Goal: Task Accomplishment & Management: Manage account settings

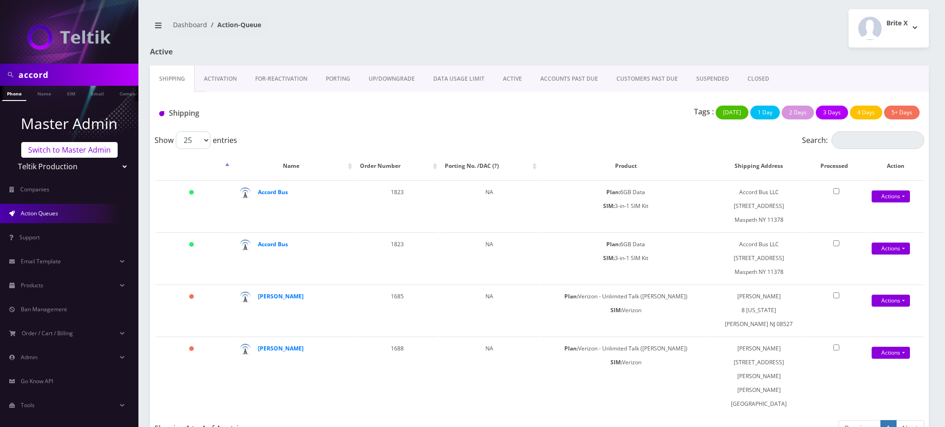
click at [77, 147] on link "Switch to Master Admin" at bounding box center [69, 150] width 96 height 16
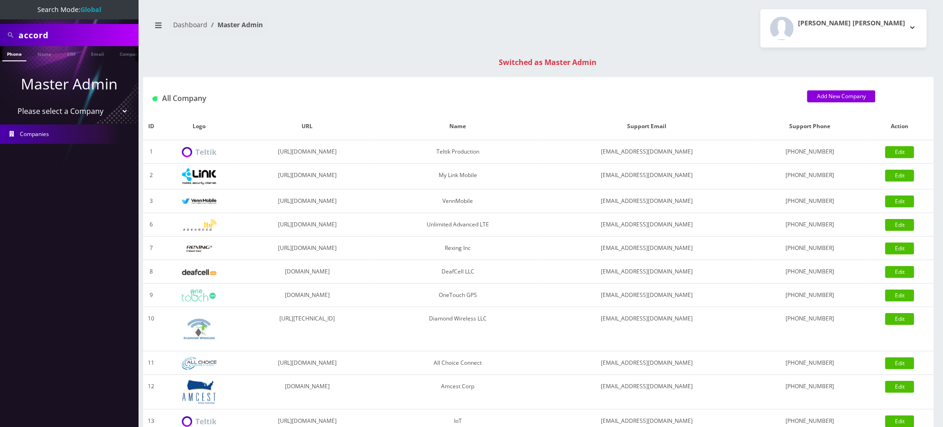
drag, startPoint x: 67, startPoint y: 36, endPoint x: 0, endPoint y: 34, distance: 67.4
click at [0, 34] on div "accord" at bounding box center [69, 35] width 138 height 22
paste input "15166729027"
type input "5166729027"
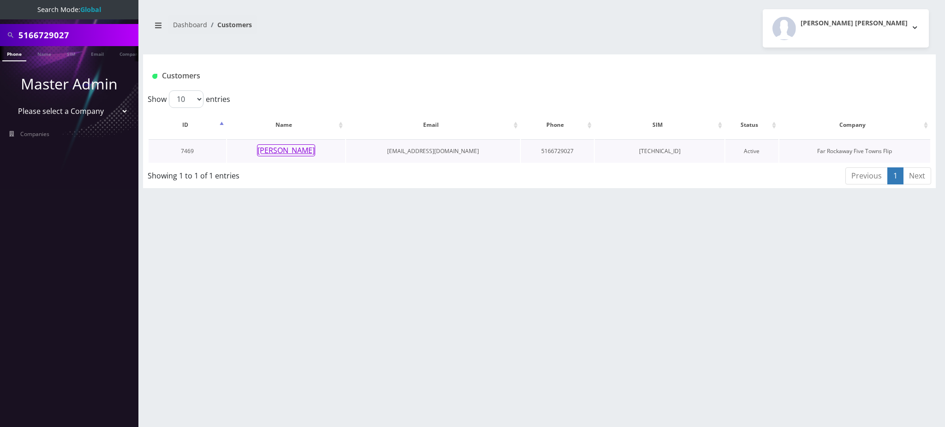
click at [300, 152] on button "[PERSON_NAME]" at bounding box center [286, 150] width 58 height 12
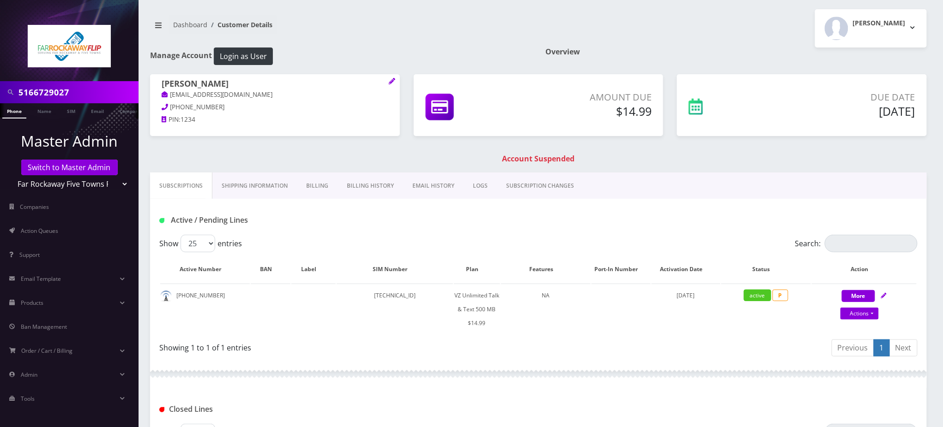
click at [360, 187] on link "Billing History" at bounding box center [370, 186] width 66 height 27
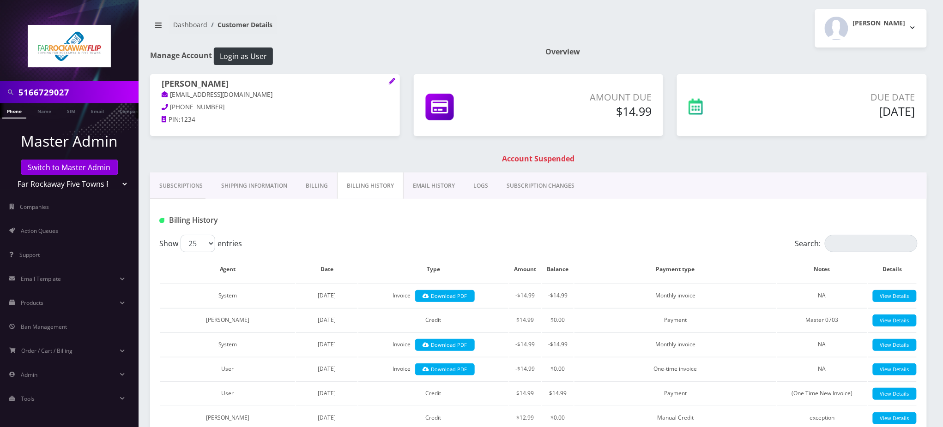
click at [319, 185] on link "Billing" at bounding box center [316, 186] width 41 height 27
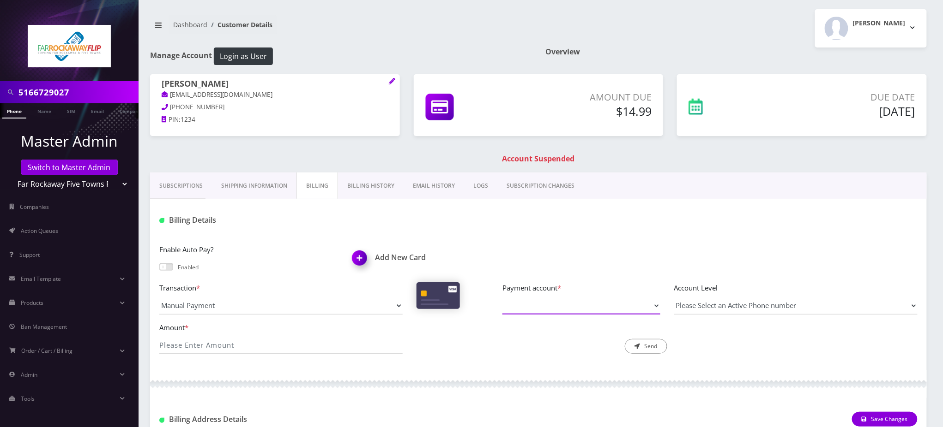
click at [549, 306] on select "Payment account *" at bounding box center [581, 306] width 158 height 18
click at [522, 222] on div at bounding box center [666, 220] width 515 height 15
click at [363, 256] on img at bounding box center [361, 261] width 27 height 27
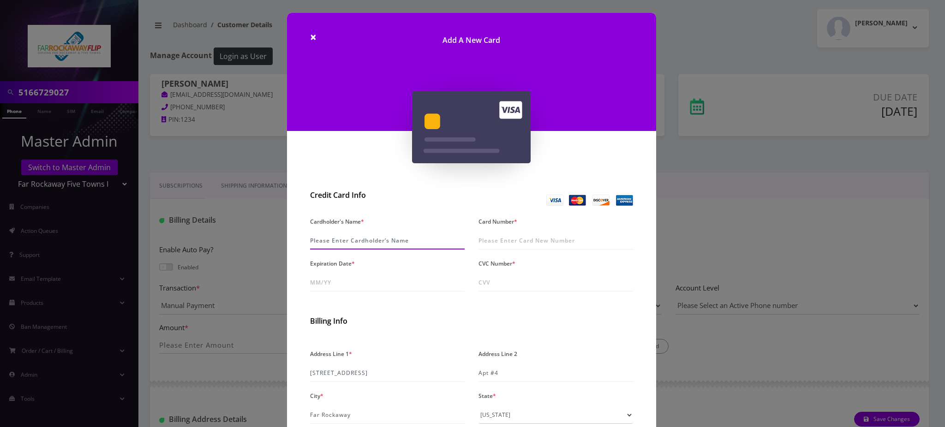
click at [349, 241] on input "Cardholder's Name *" at bounding box center [387, 241] width 155 height 18
click at [751, 185] on div "× Add A New Card Credit Card Info Cardholder's Name * Card Number * Expiration …" at bounding box center [472, 213] width 945 height 427
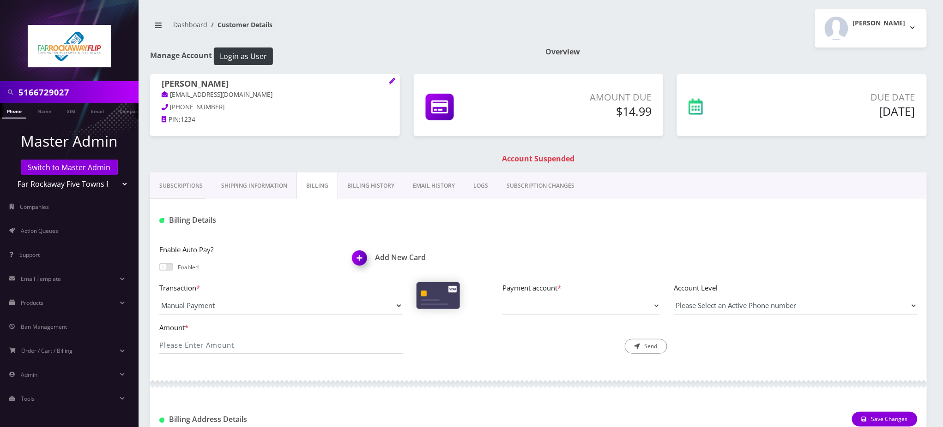
click at [395, 256] on h1 "Add New Card" at bounding box center [441, 257] width 179 height 9
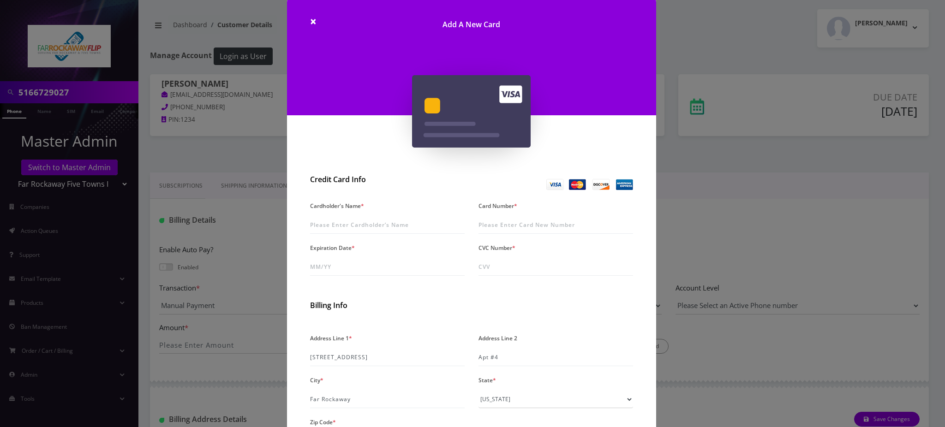
scroll to position [61, 0]
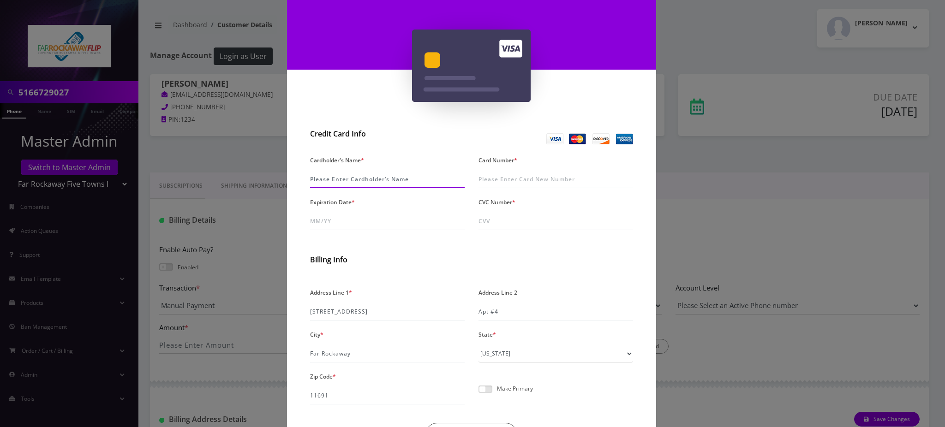
click at [373, 177] on input "Cardholder's Name *" at bounding box center [387, 180] width 155 height 18
type input "Nathan Schuster"
type input "5147 5921 2818 0816"
type input "1m/yy"
type input "01/29"
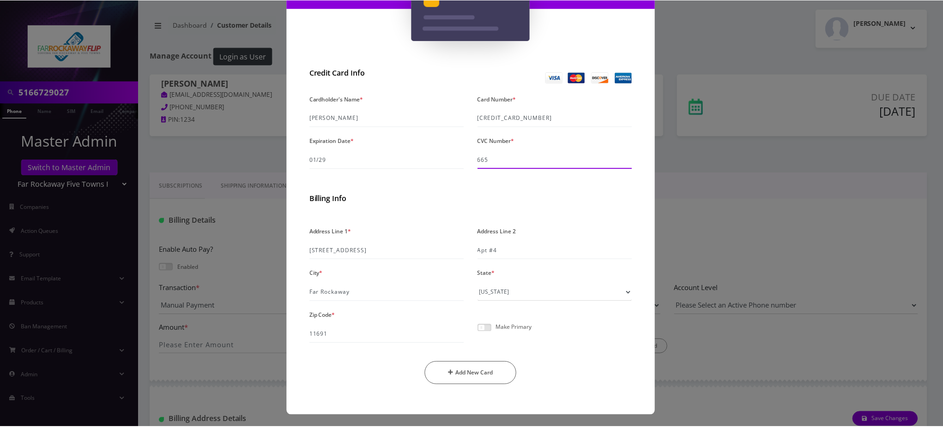
scroll to position [123, 0]
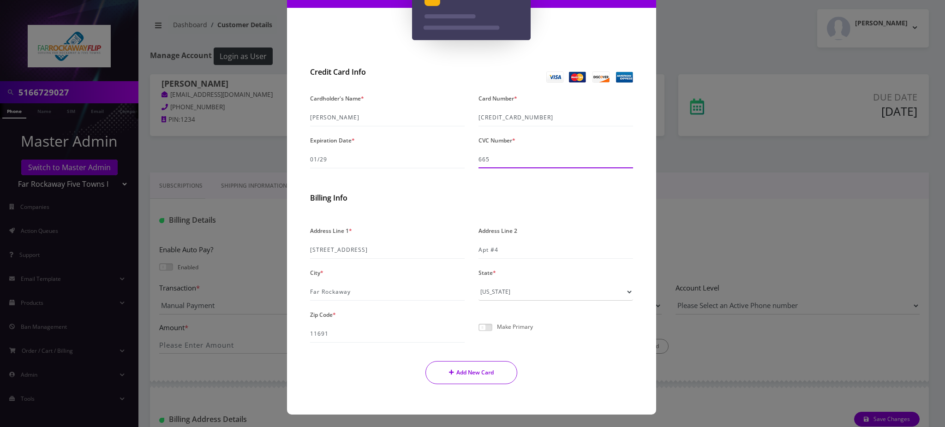
type input "665"
click at [481, 376] on button "Add New Card" at bounding box center [472, 372] width 92 height 23
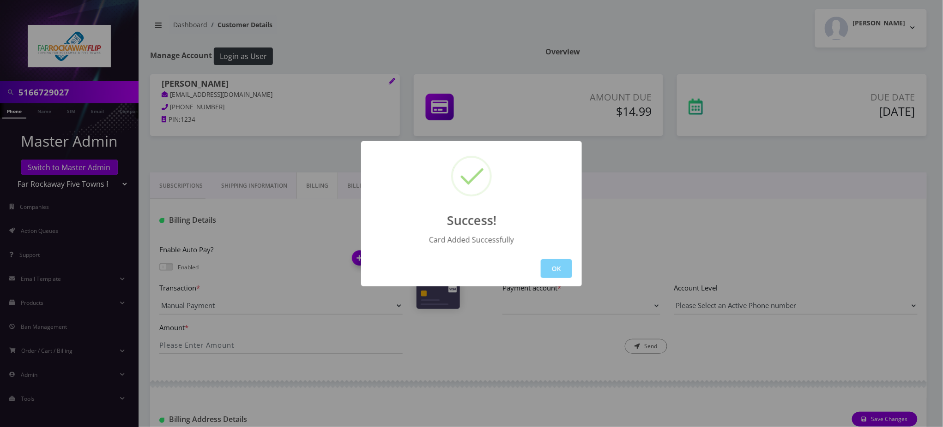
click at [574, 271] on div "OK" at bounding box center [471, 269] width 221 height 36
click at [560, 262] on button "OK" at bounding box center [556, 268] width 31 height 19
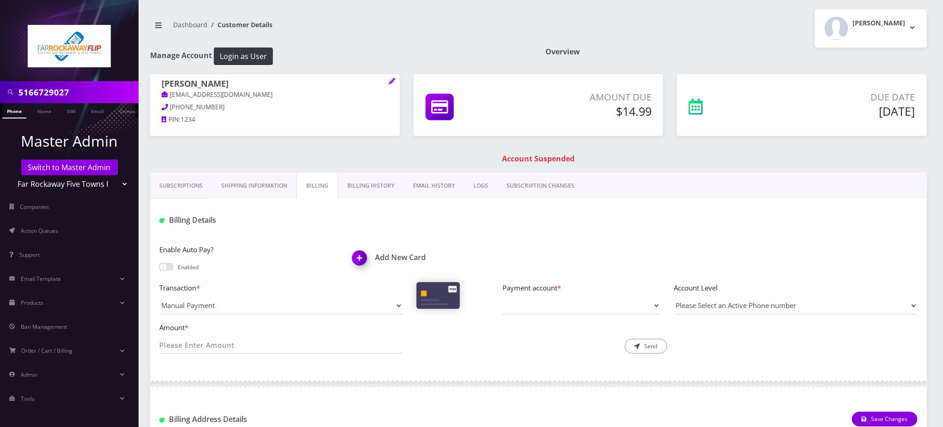
click at [16, 110] on link "Phone" at bounding box center [14, 110] width 24 height 15
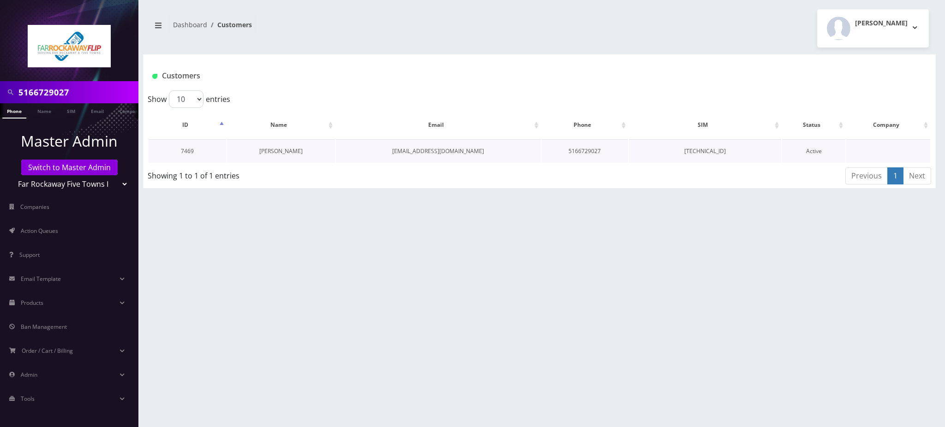
click at [287, 149] on link "[PERSON_NAME]" at bounding box center [280, 151] width 43 height 8
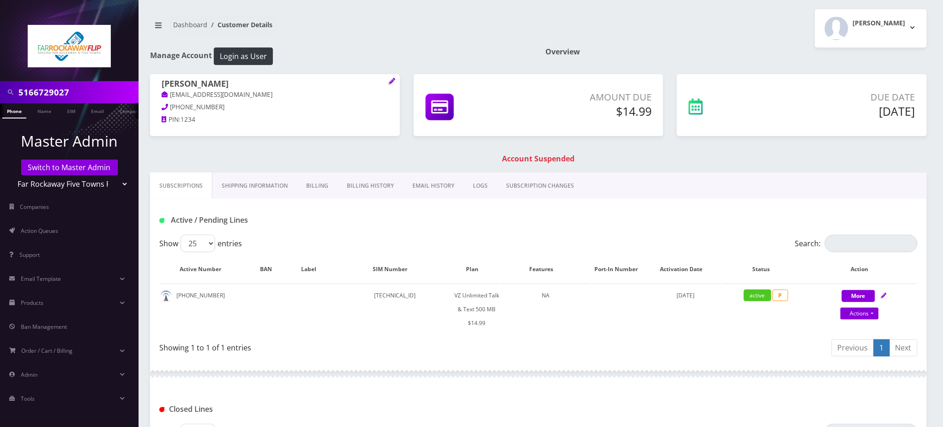
click at [364, 187] on link "Billing History" at bounding box center [370, 186] width 66 height 27
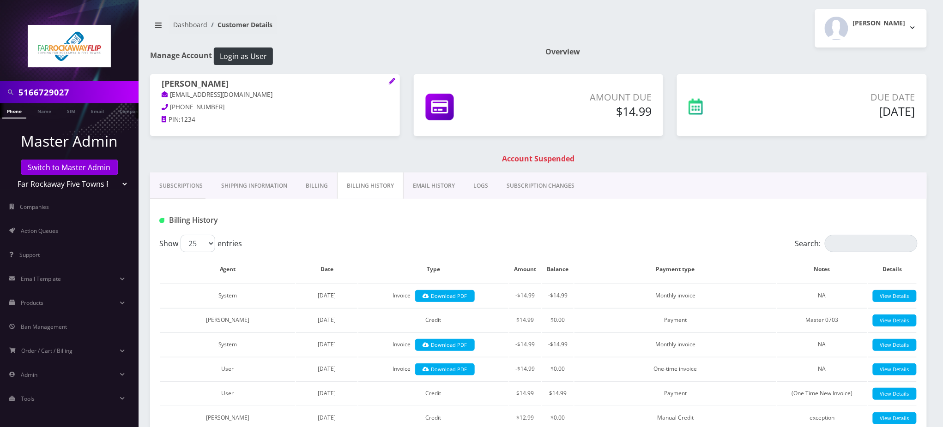
click at [305, 181] on link "Billing" at bounding box center [316, 186] width 41 height 27
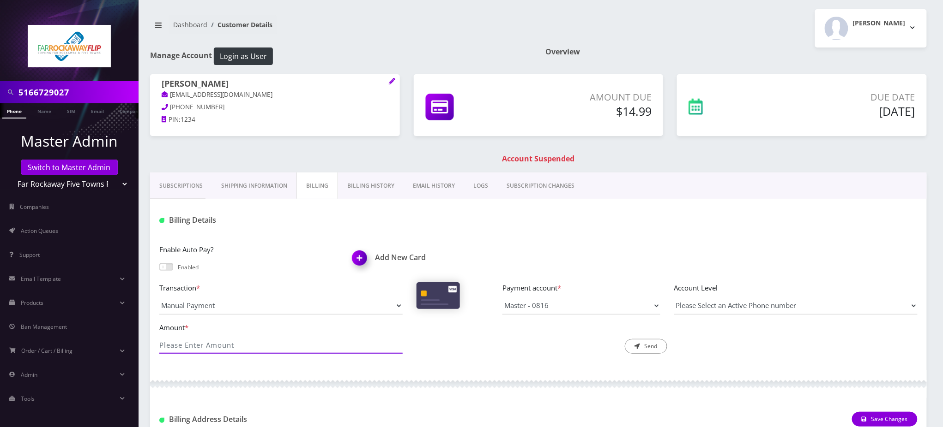
click at [239, 344] on input "Amount *" at bounding box center [280, 346] width 243 height 18
type input "14.99"
click at [655, 348] on button "Send" at bounding box center [646, 346] width 42 height 15
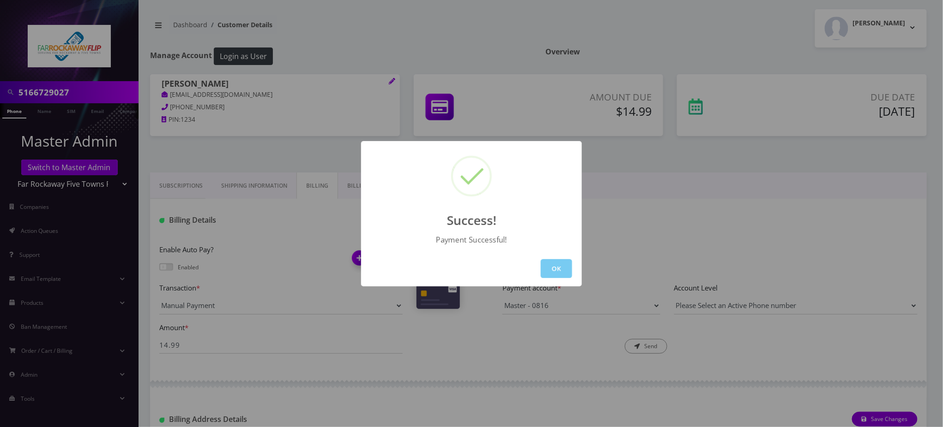
click at [554, 271] on button "OK" at bounding box center [556, 268] width 31 height 19
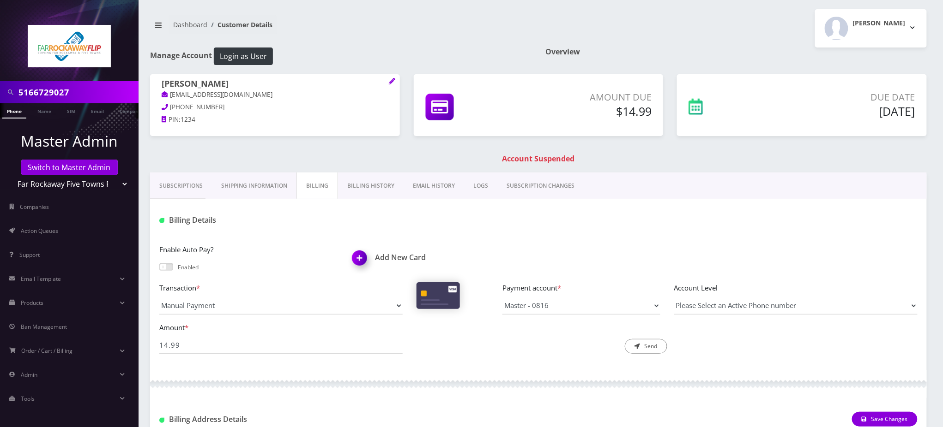
click at [9, 112] on li at bounding box center [4, 113] width 9 height 23
click at [10, 111] on link "Phone" at bounding box center [14, 110] width 24 height 15
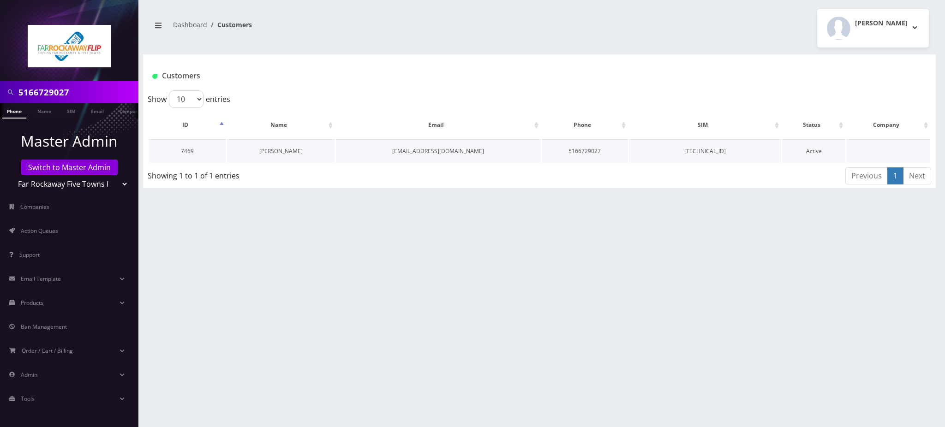
click at [290, 151] on link "[PERSON_NAME]" at bounding box center [280, 151] width 43 height 8
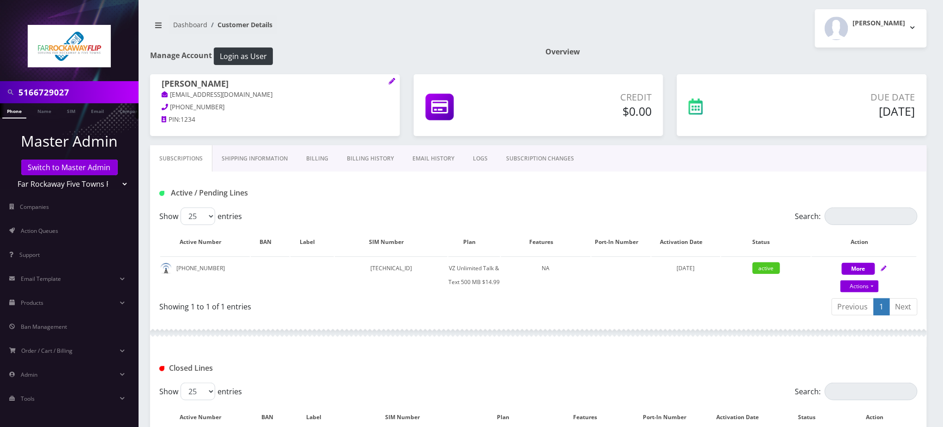
scroll to position [0, 4]
click at [49, 95] on input "5166729027" at bounding box center [77, 93] width 118 height 18
click at [49, 94] on input "5166729027" at bounding box center [77, 93] width 118 height 18
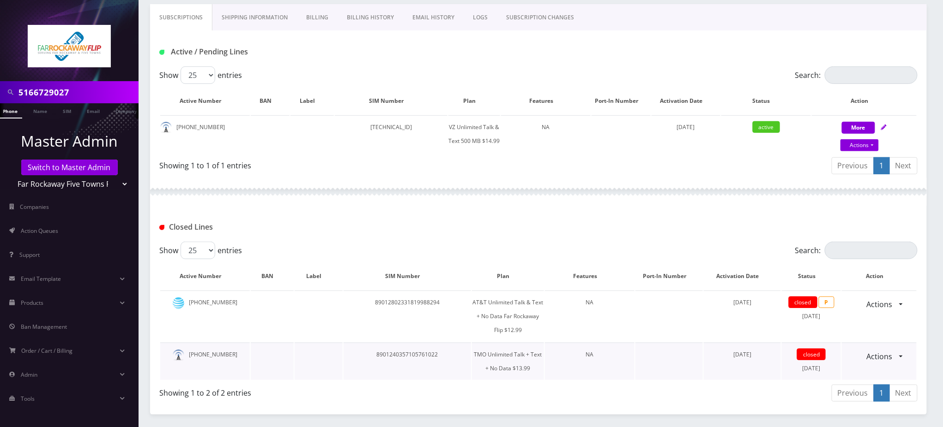
scroll to position [247, 0]
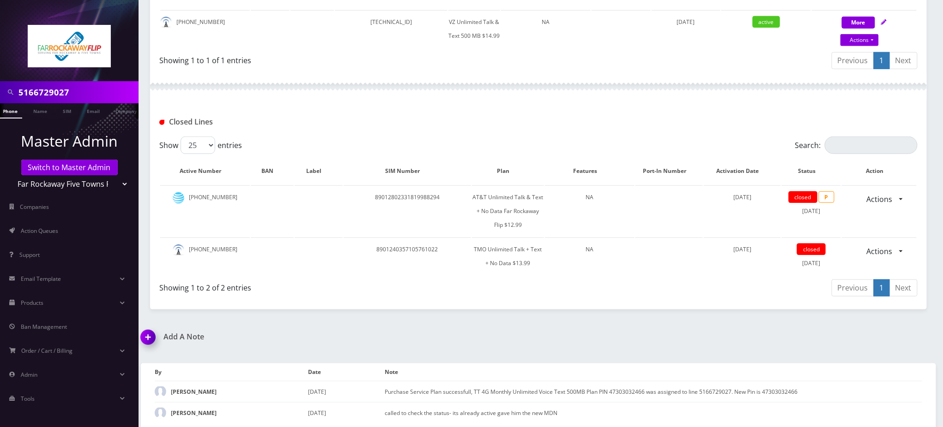
click at [149, 338] on img at bounding box center [149, 340] width 27 height 27
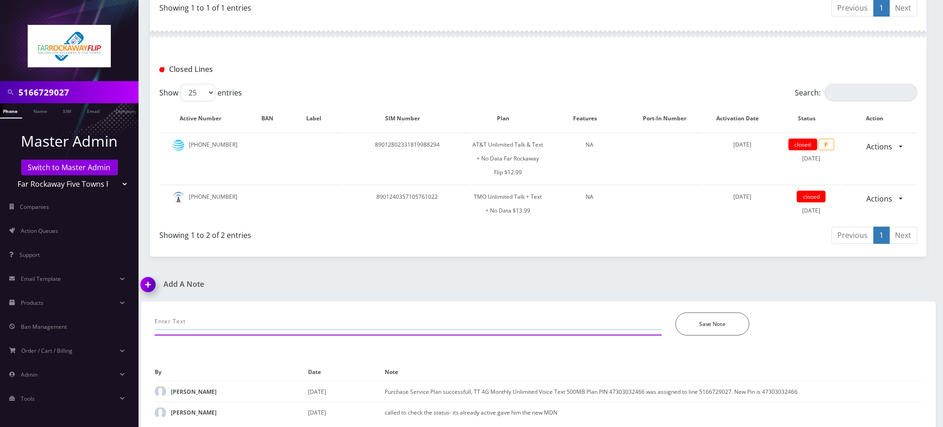
click at [238, 320] on input "text" at bounding box center [408, 322] width 507 height 18
paste input "Purchase Service Plan successfull, TT 4G Monthly Unlimited Voice Text 500MB Pla…"
type input "Purchase Service Plan successfull, TT 4G Monthly Unlimited Voice Text 500MB Pla…"
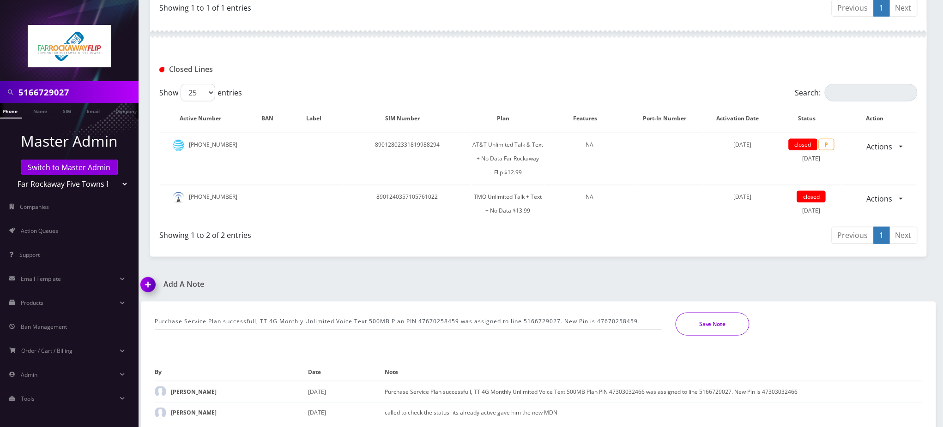
click at [708, 321] on button "Save Note" at bounding box center [712, 324] width 74 height 23
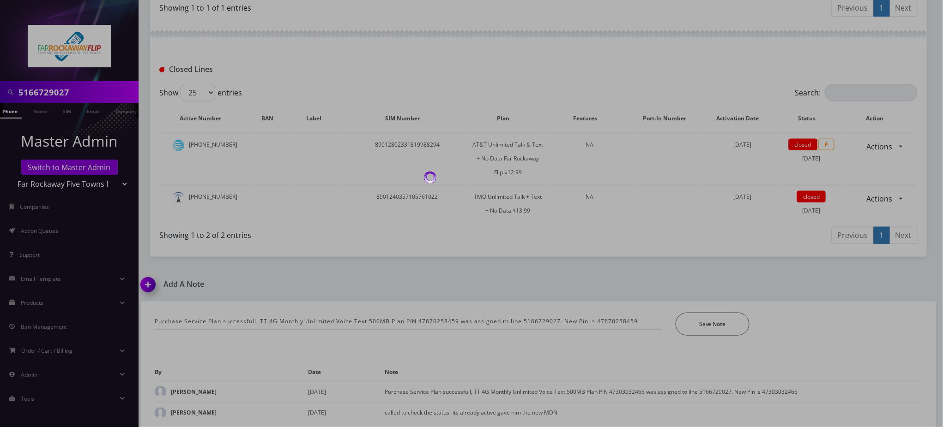
scroll to position [268, 0]
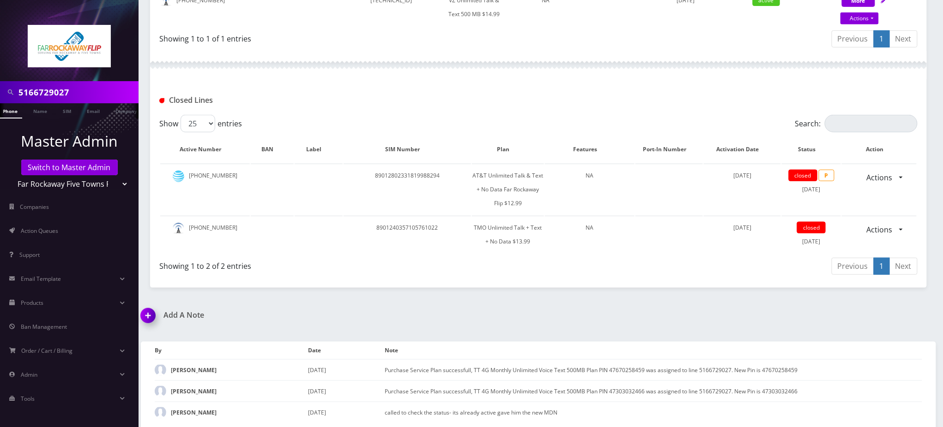
click at [560, 30] on div "Previous 1 Next" at bounding box center [731, 41] width 372 height 22
